Goal: Information Seeking & Learning: Learn about a topic

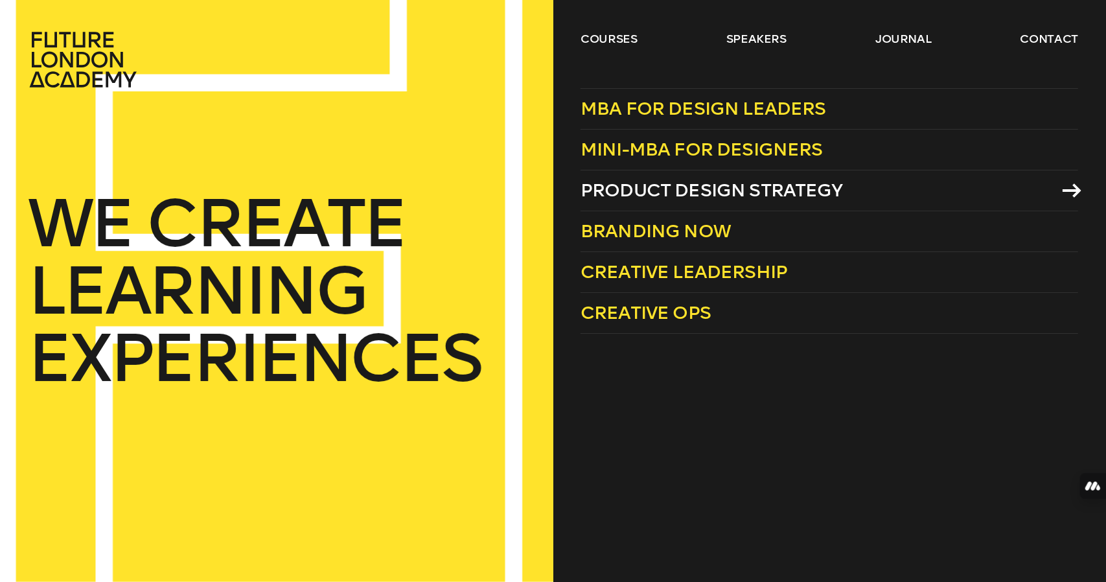
click at [659, 199] on span "Product Design Strategy" at bounding box center [711, 189] width 262 height 21
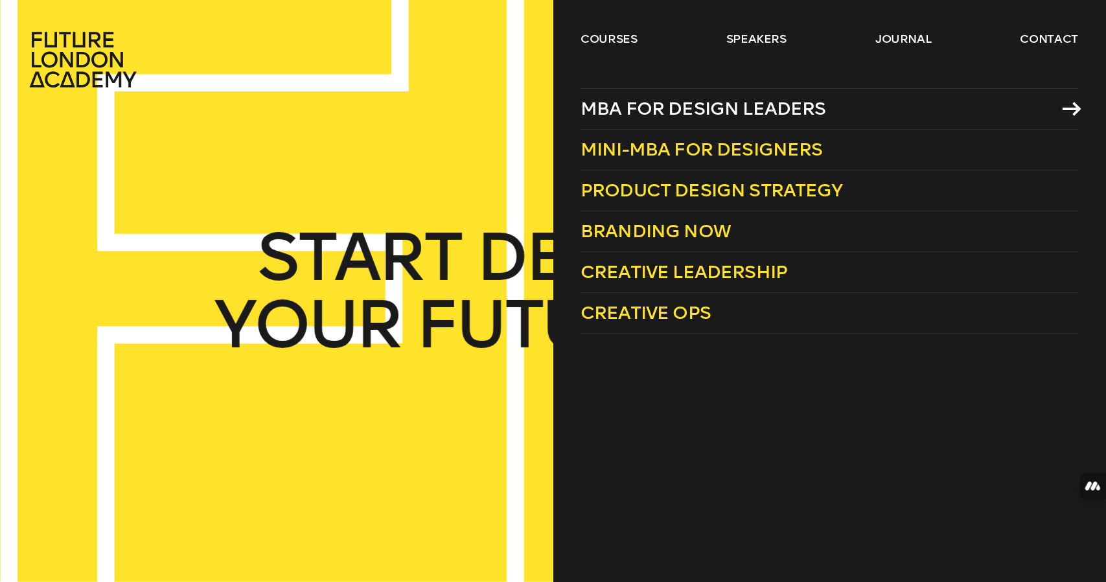
click at [665, 97] on link "MBA for Design Leaders" at bounding box center [828, 108] width 497 height 41
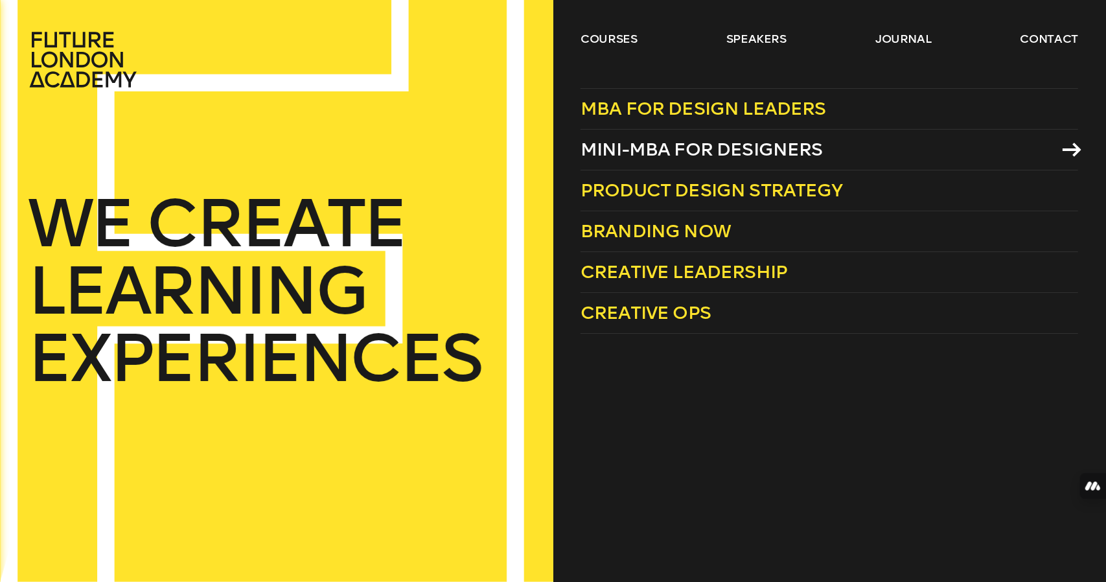
drag, startPoint x: 632, startPoint y: 128, endPoint x: 662, endPoint y: 136, distance: 31.0
drag, startPoint x: 662, startPoint y: 136, endPoint x: 647, endPoint y: 137, distance: 15.0
click at [647, 137] on link "Mini-MBA for Designers" at bounding box center [828, 150] width 497 height 41
